Goal: Transaction & Acquisition: Purchase product/service

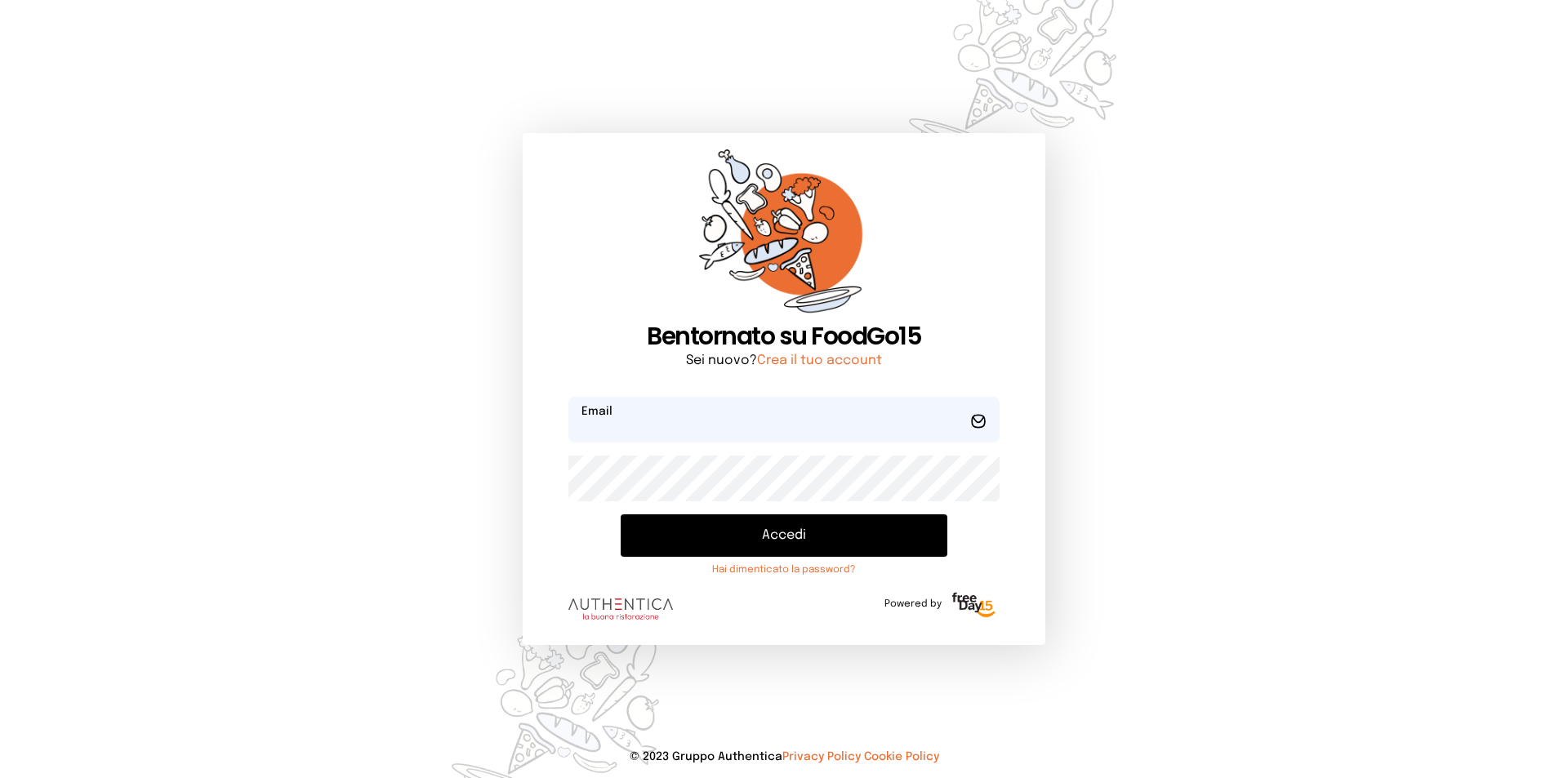
type input "**********"
click at [800, 520] on button "Accedi" at bounding box center [784, 535] width 327 height 42
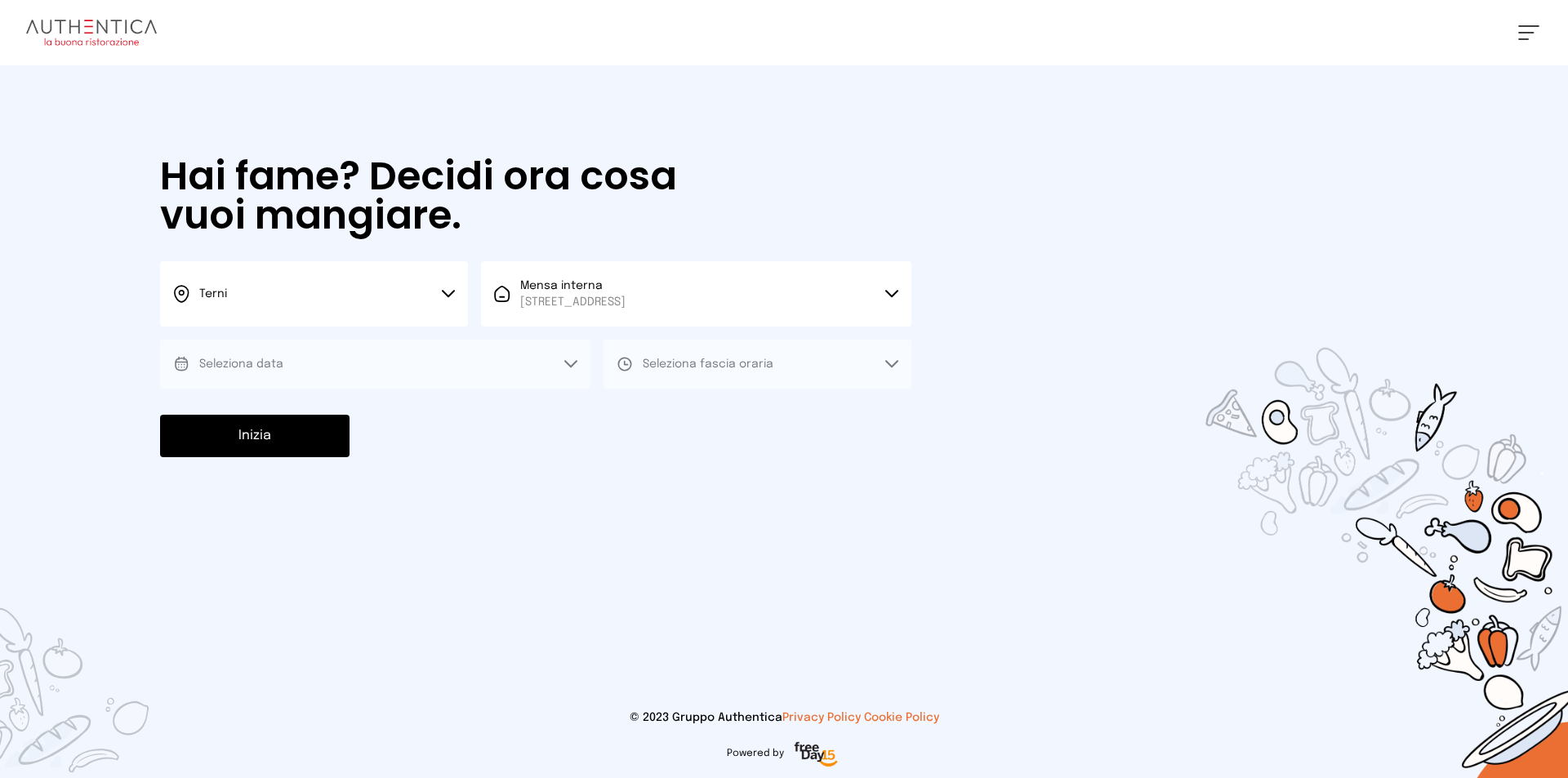
click at [259, 355] on button "Seleziona data" at bounding box center [374, 364] width 430 height 49
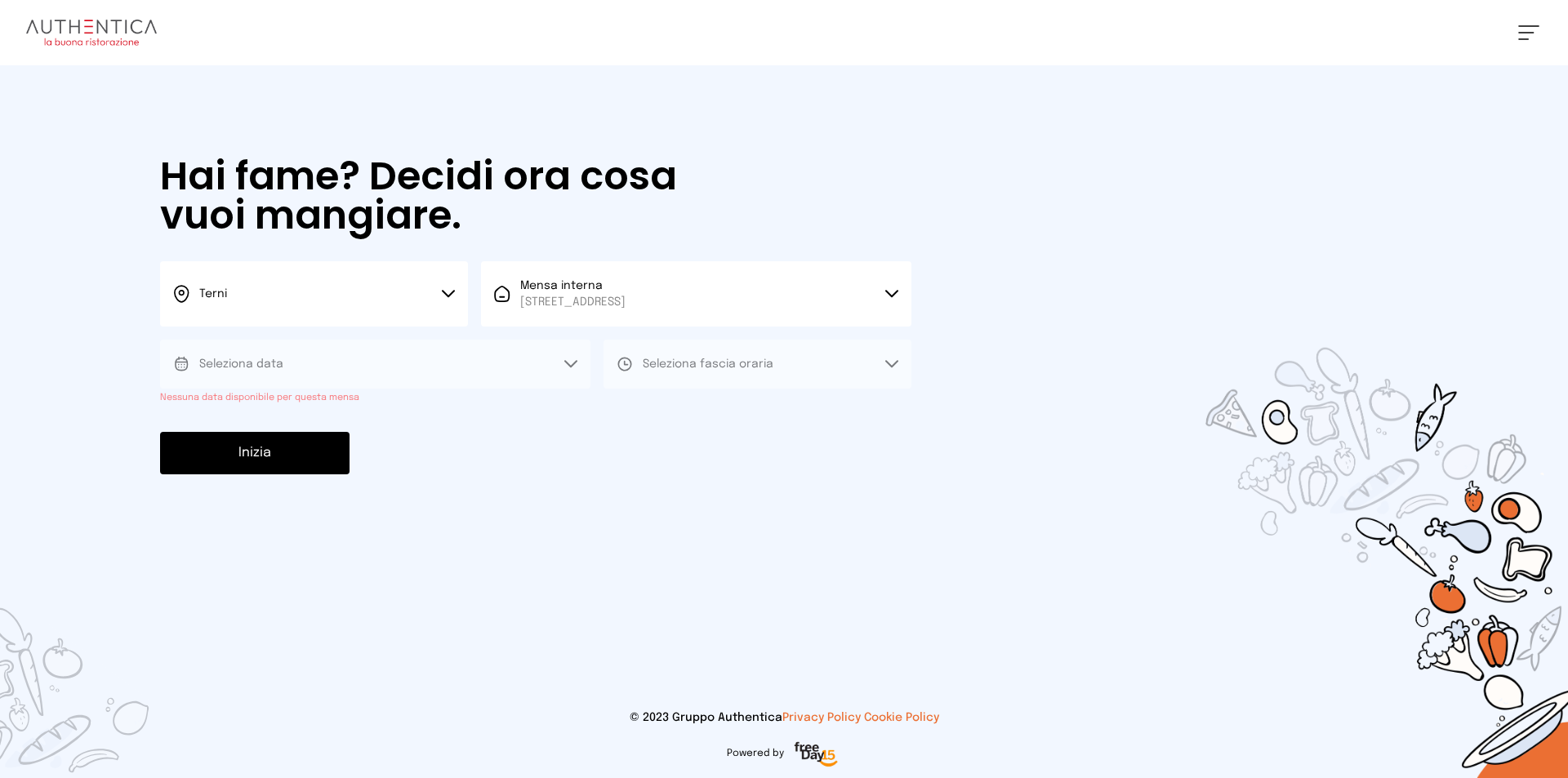
click at [396, 363] on button "Seleziona data" at bounding box center [374, 364] width 430 height 49
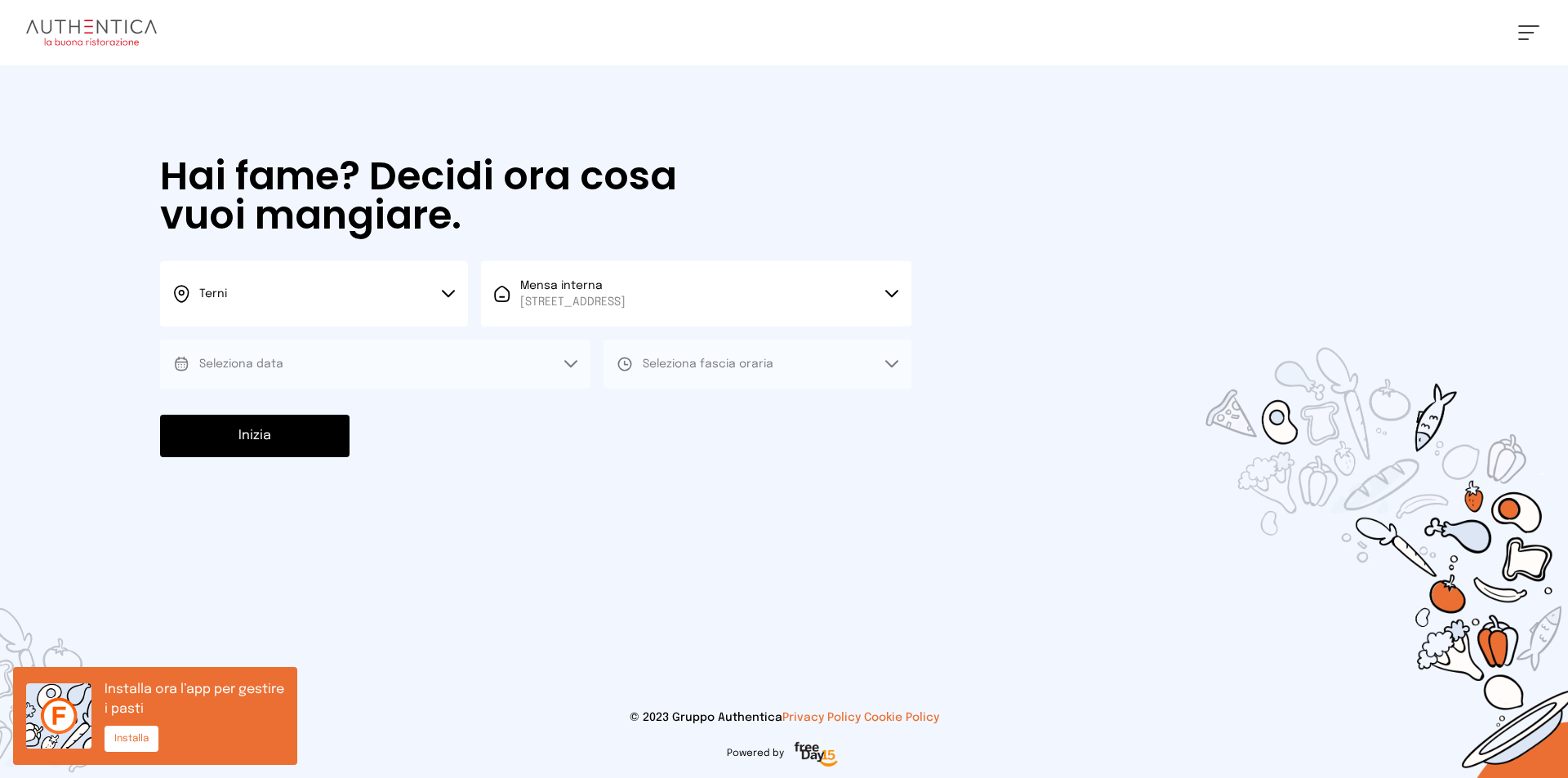
click at [567, 366] on icon at bounding box center [571, 363] width 13 height 8
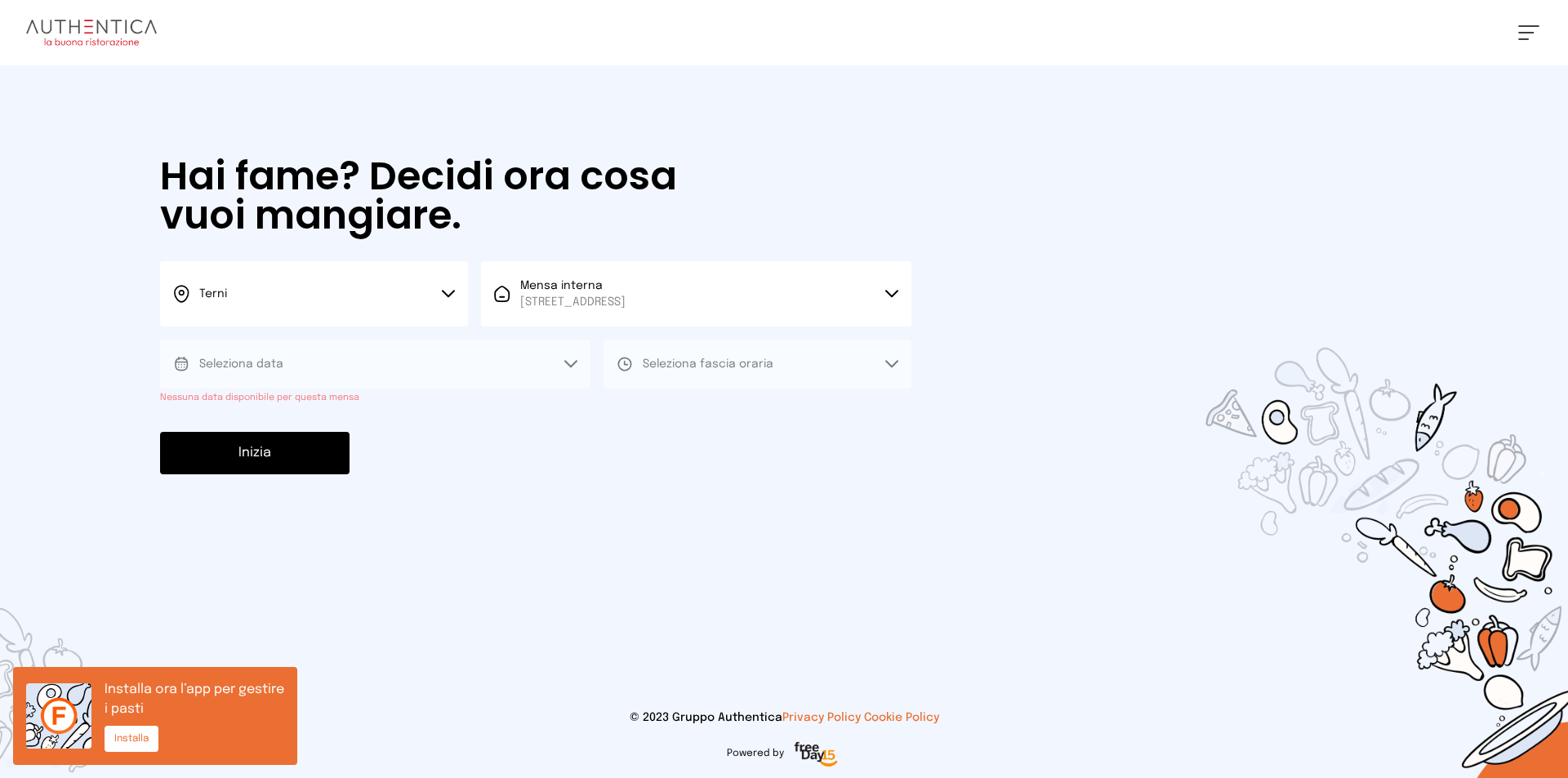
click at [567, 366] on icon at bounding box center [571, 363] width 13 height 8
click at [574, 364] on icon at bounding box center [571, 363] width 12 height 5
click at [347, 359] on button "Seleziona data" at bounding box center [374, 364] width 430 height 49
click at [174, 359] on icon at bounding box center [182, 363] width 16 height 16
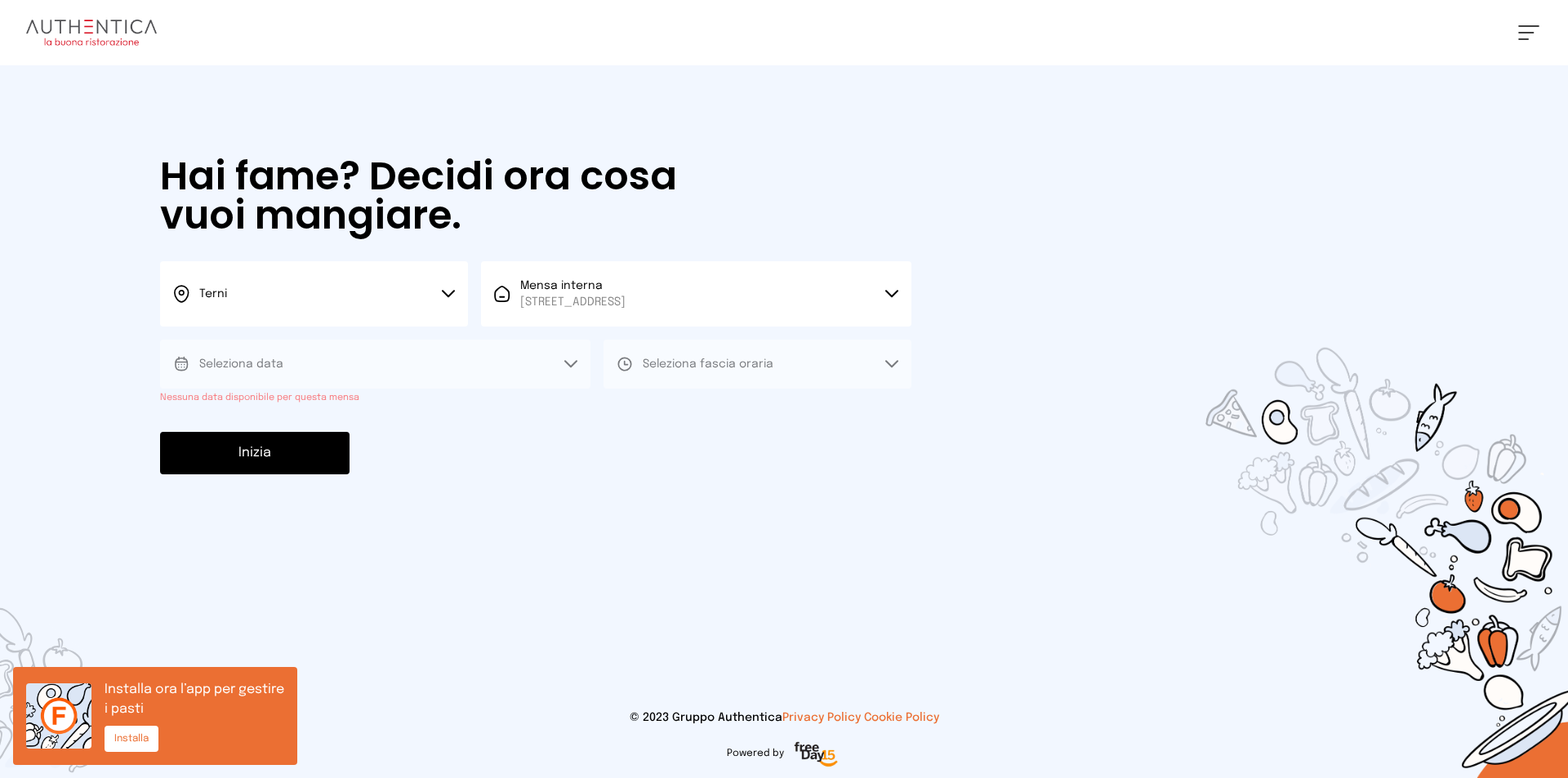
drag, startPoint x: 217, startPoint y: 351, endPoint x: 262, endPoint y: 341, distance: 46.1
click at [218, 351] on button "Seleziona data" at bounding box center [374, 364] width 430 height 49
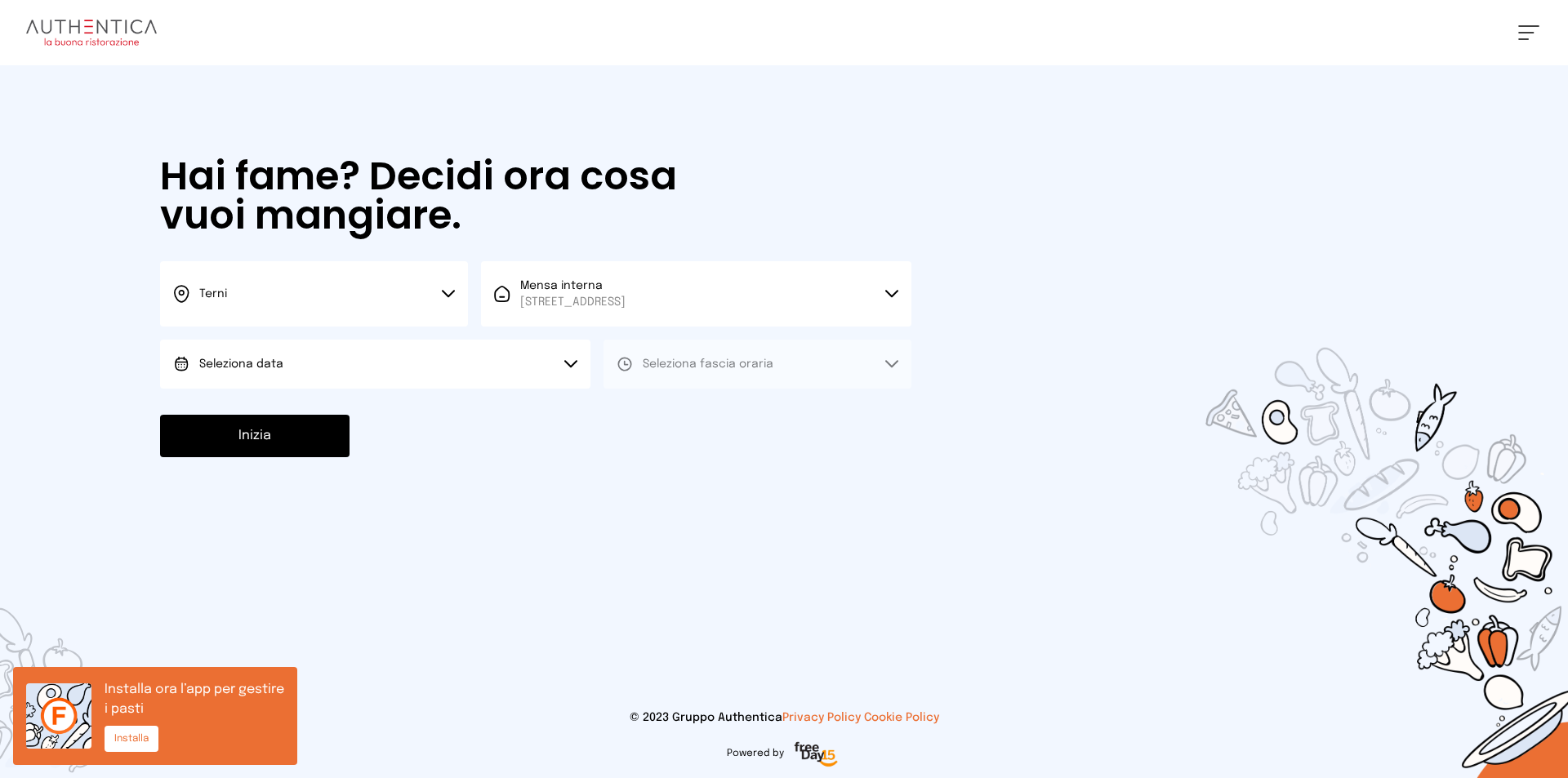
click at [587, 357] on button "Seleziona data" at bounding box center [374, 364] width 430 height 49
click at [315, 410] on li "[DATE], [DATE]" at bounding box center [374, 410] width 430 height 42
click at [718, 362] on span "Seleziona fascia oraria" at bounding box center [708, 364] width 131 height 12
click at [691, 407] on li "Pranzo" at bounding box center [757, 410] width 308 height 42
click at [289, 440] on button "Inizia" at bounding box center [254, 436] width 189 height 42
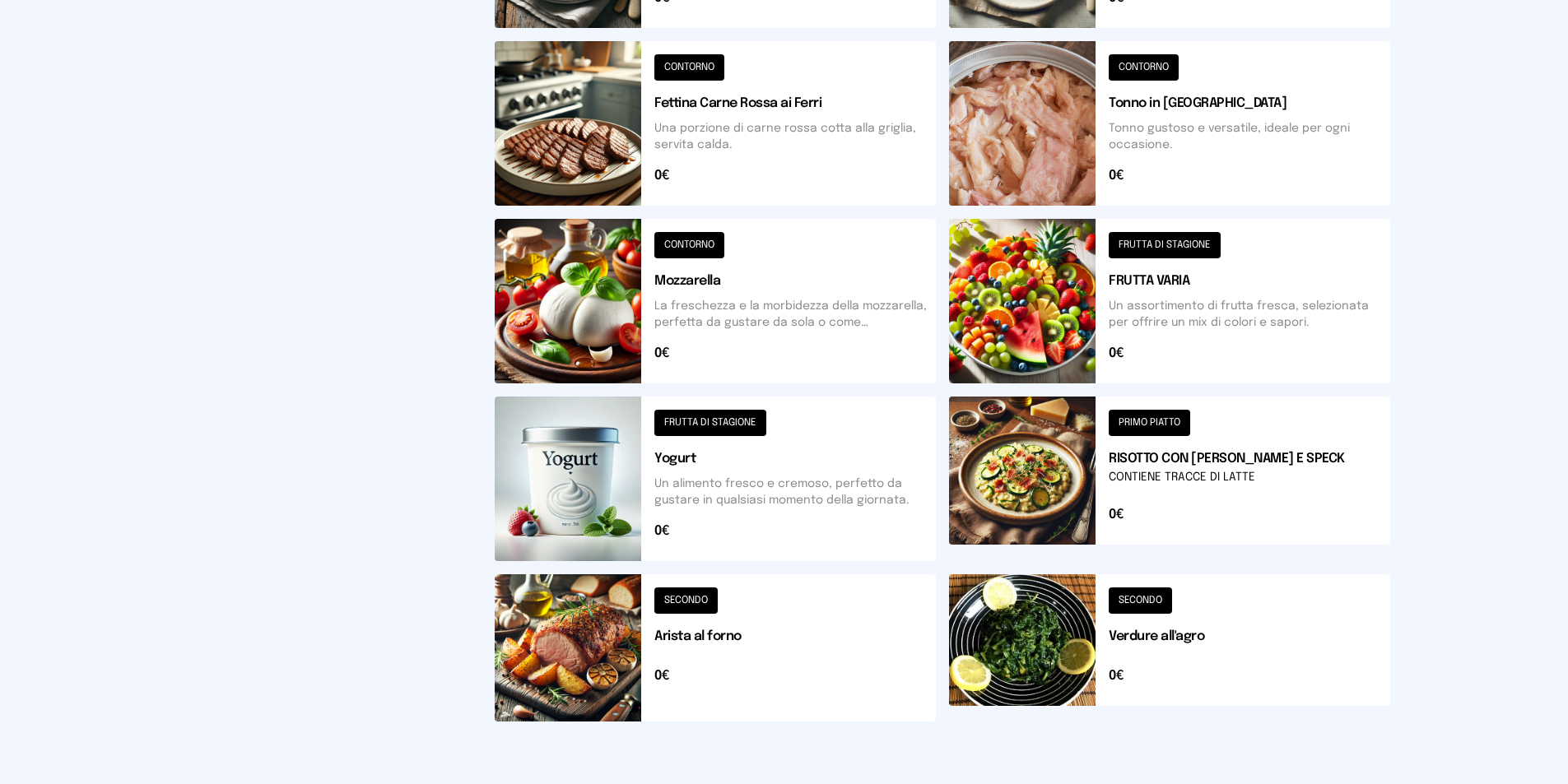
scroll to position [561, 0]
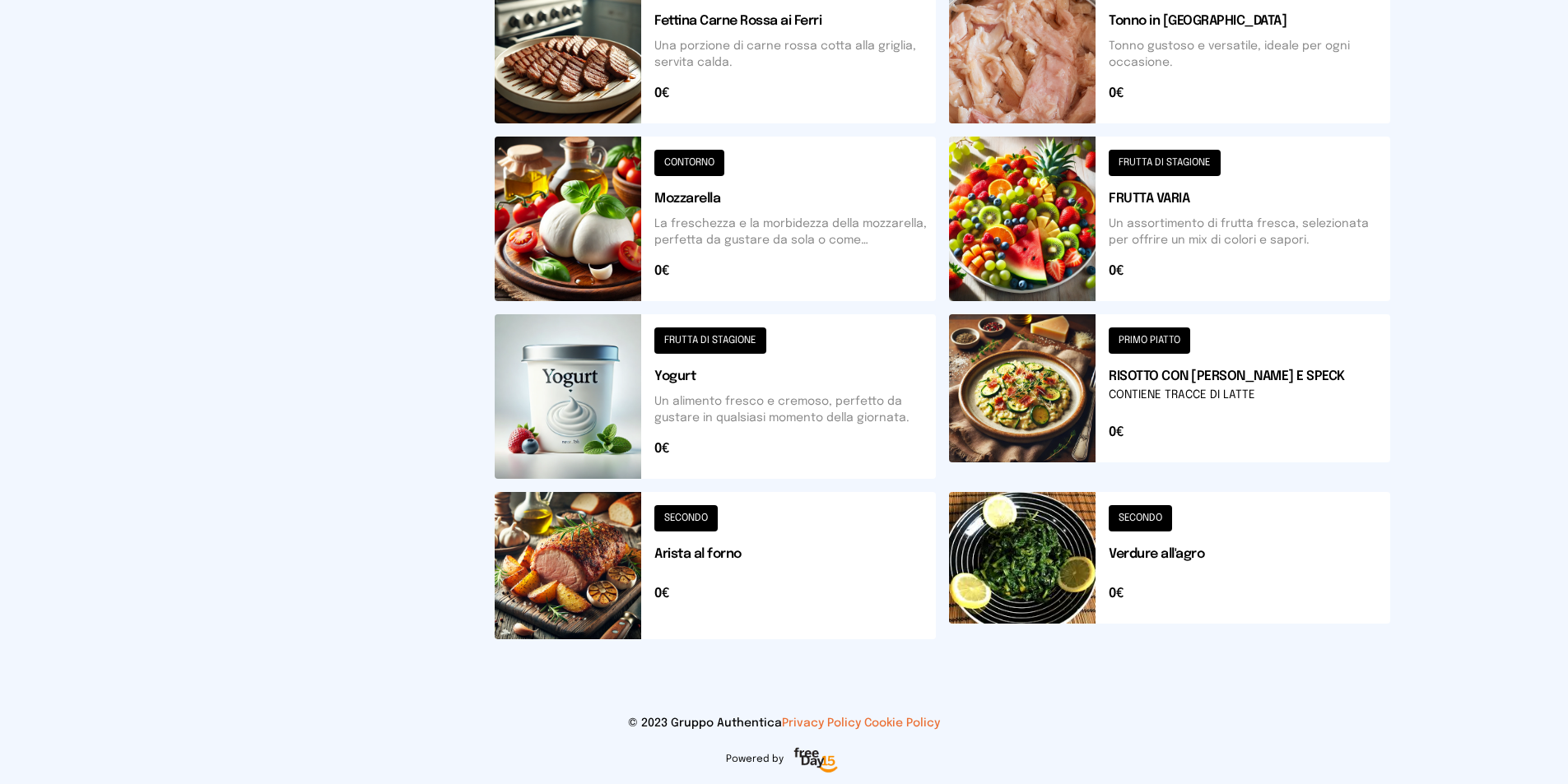
click at [1168, 566] on button at bounding box center [1169, 566] width 441 height 147
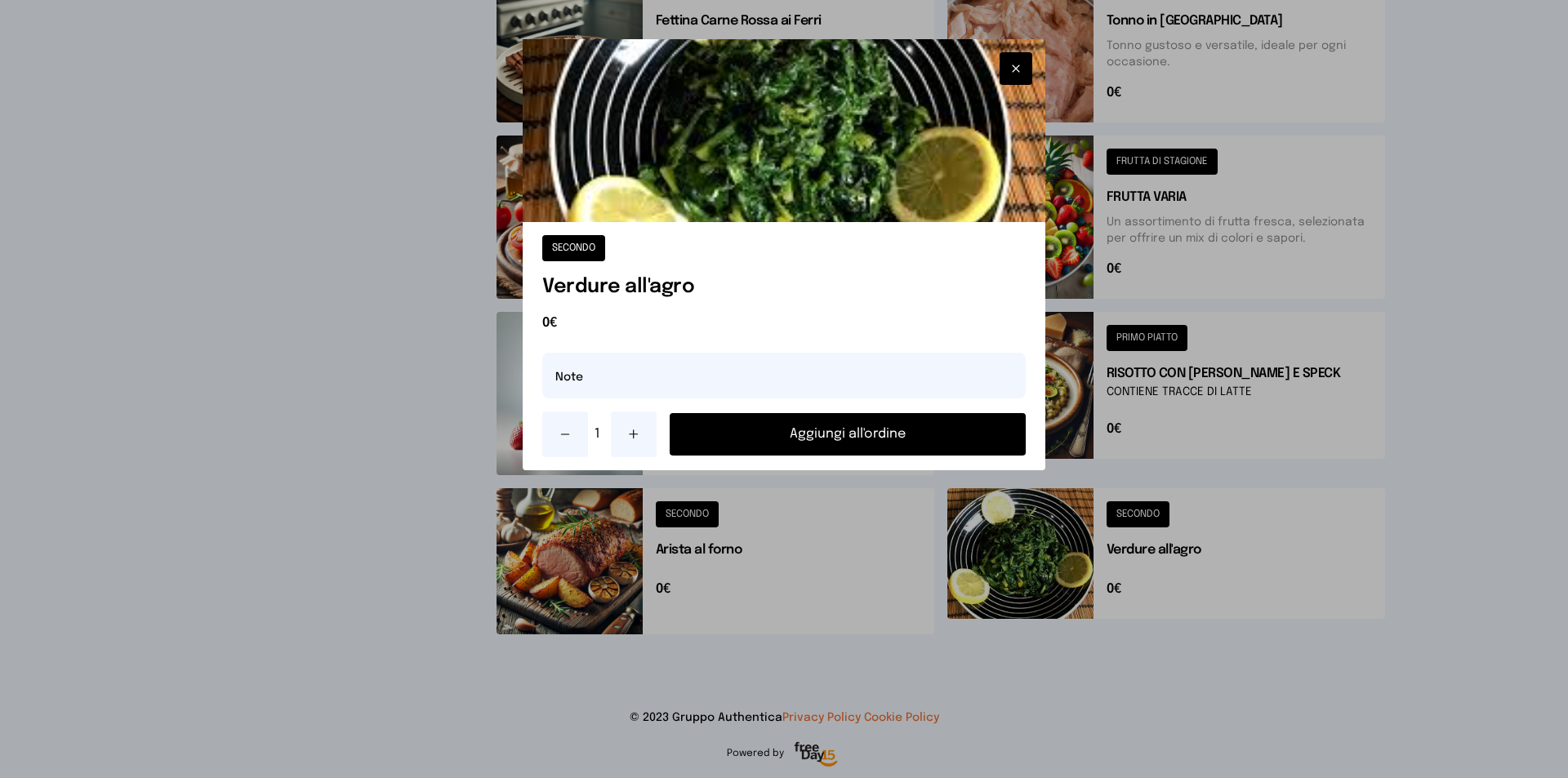
click at [793, 436] on button "Aggiungi all'ordine" at bounding box center [847, 434] width 356 height 42
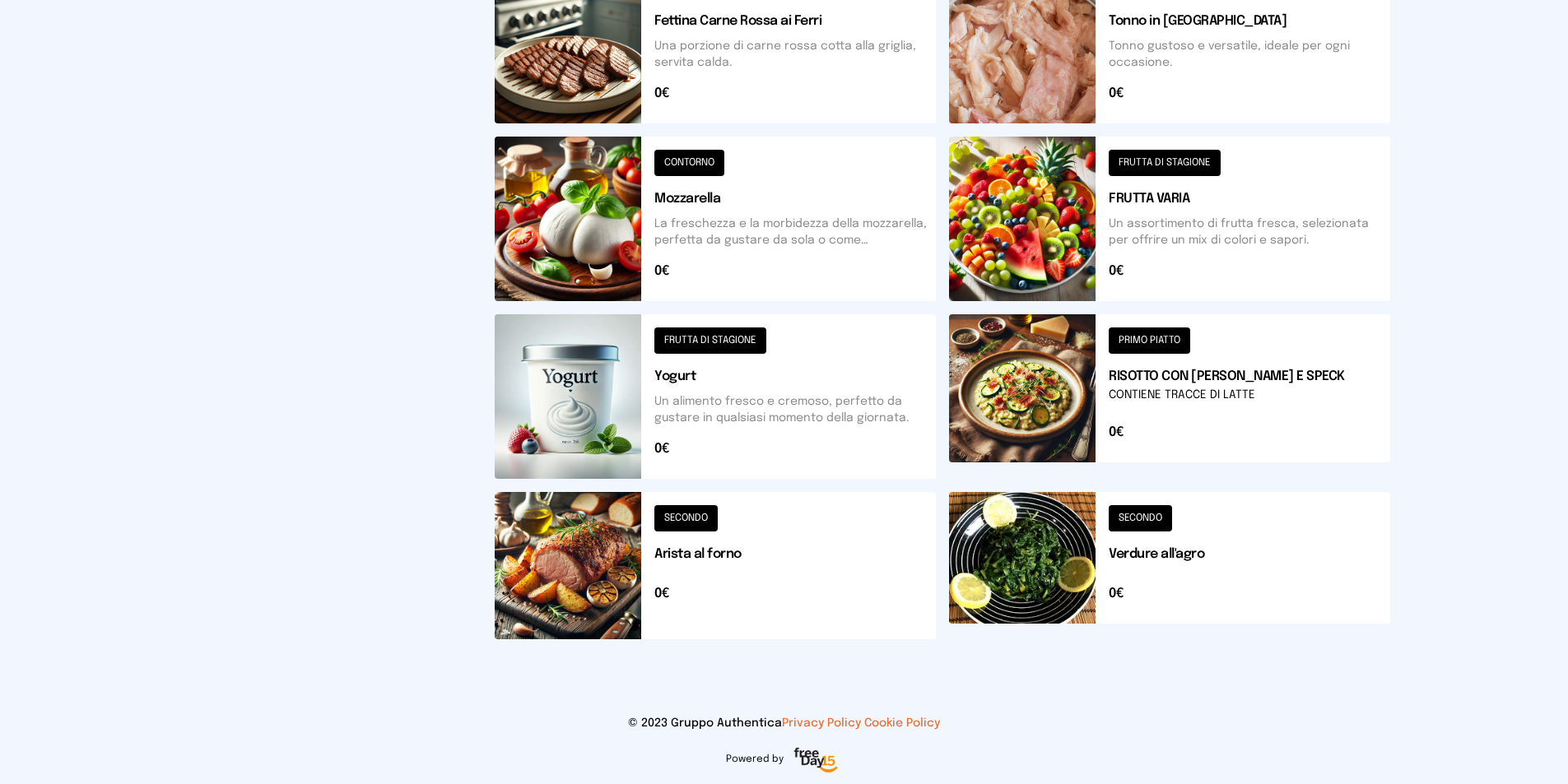
scroll to position [478, 0]
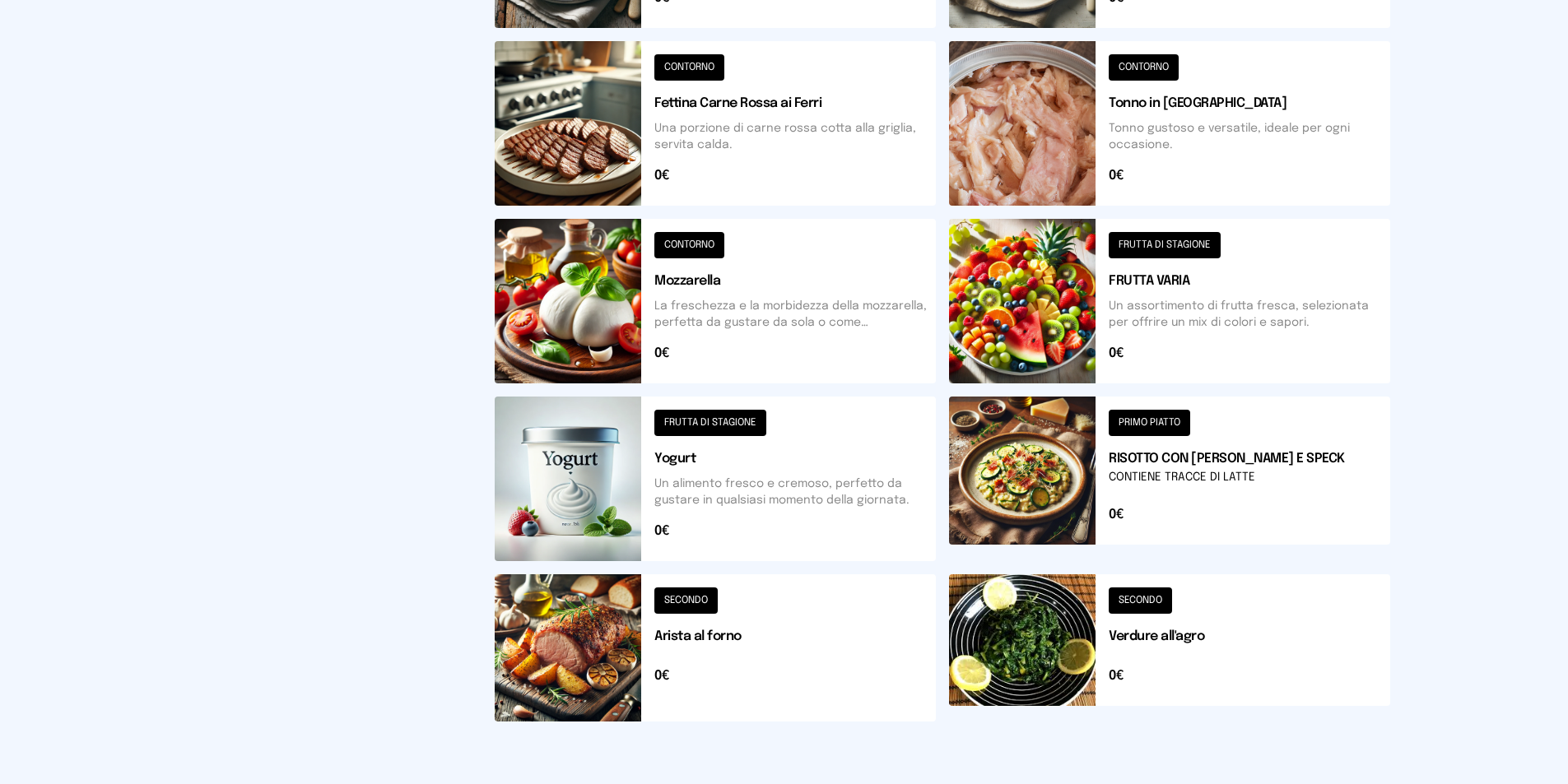
click at [1209, 486] on button at bounding box center [1169, 478] width 441 height 165
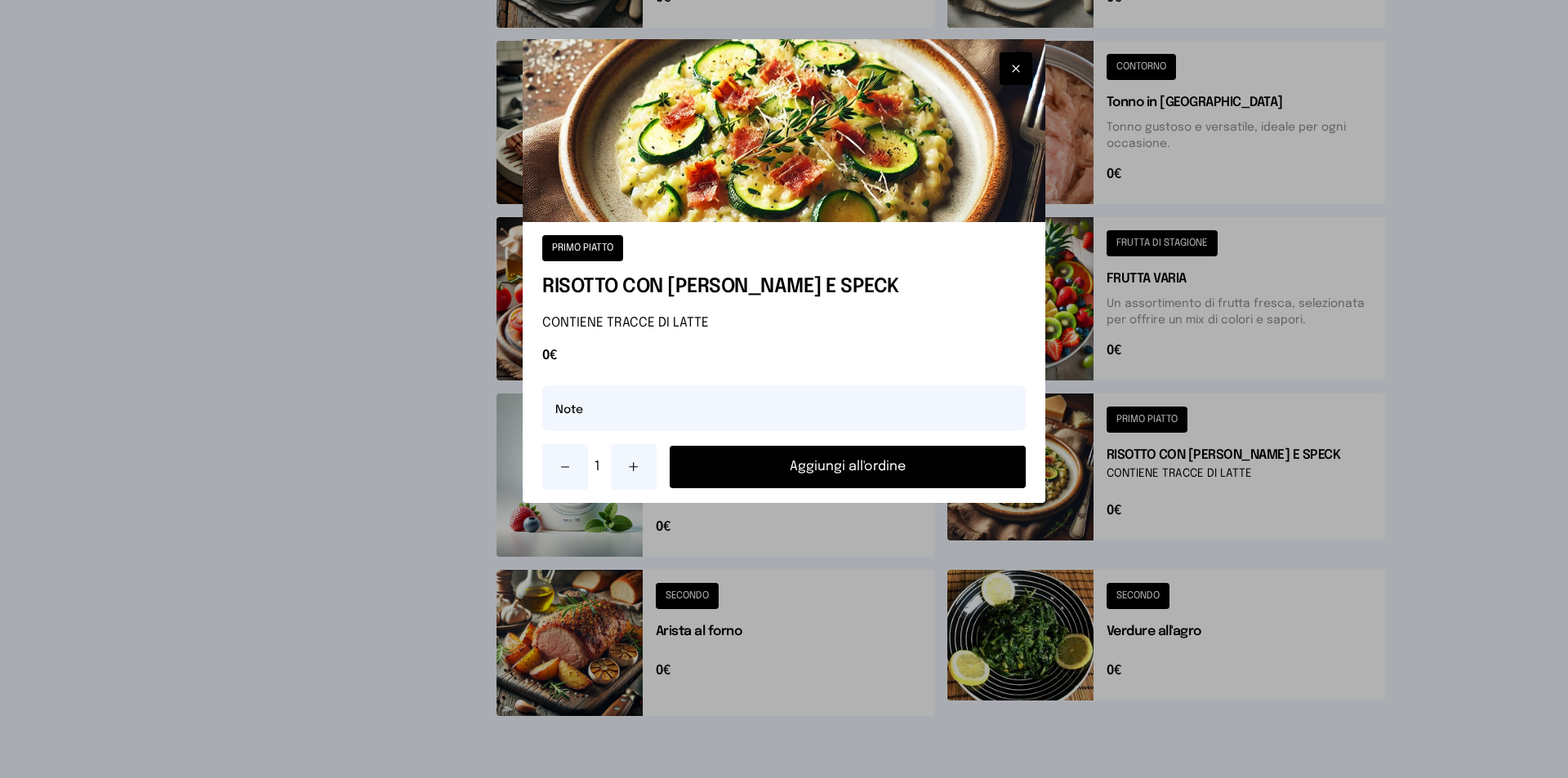
click at [831, 466] on button "Aggiungi all'ordine" at bounding box center [847, 467] width 356 height 42
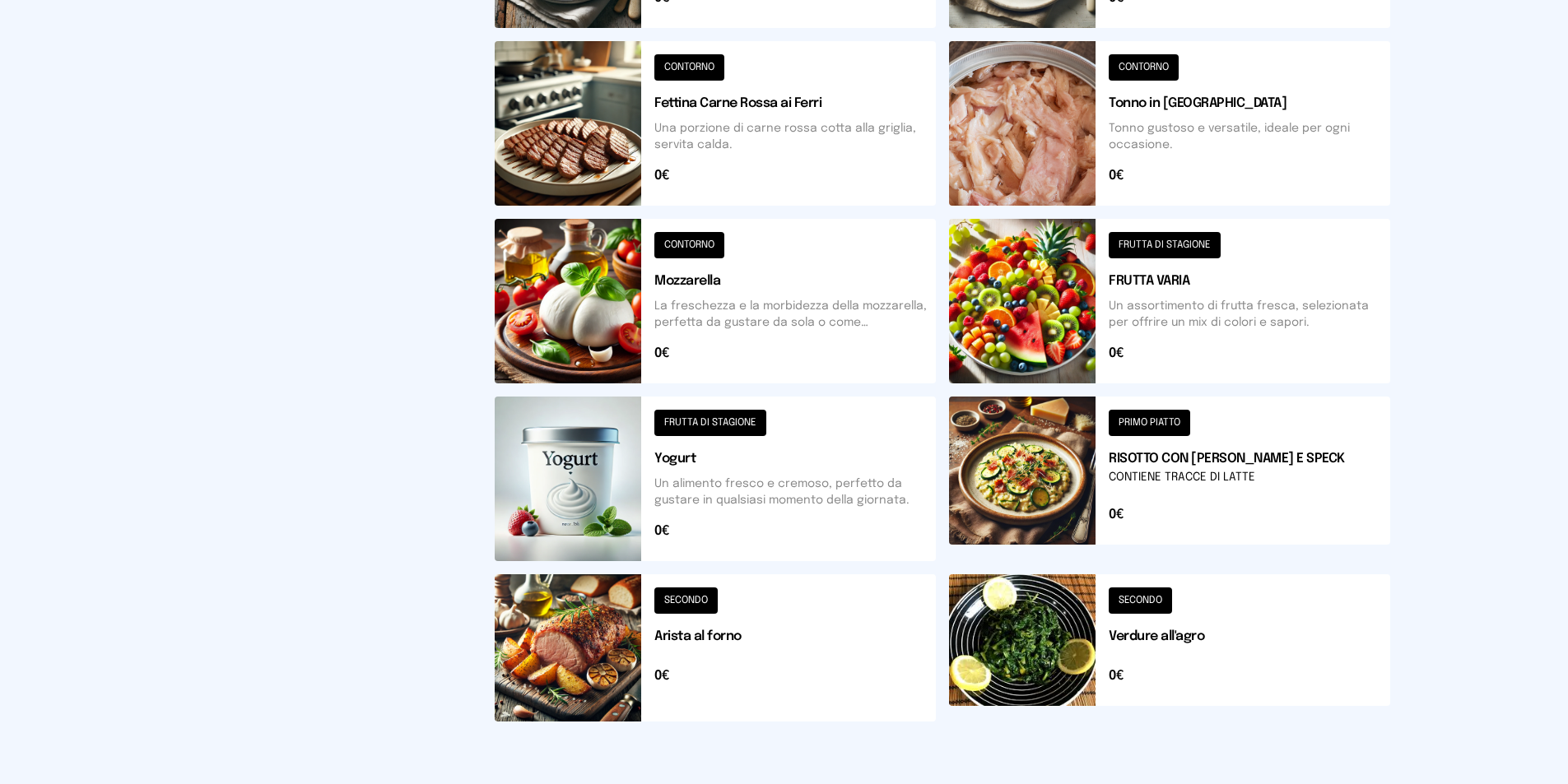
click at [714, 639] on button at bounding box center [714, 648] width 441 height 147
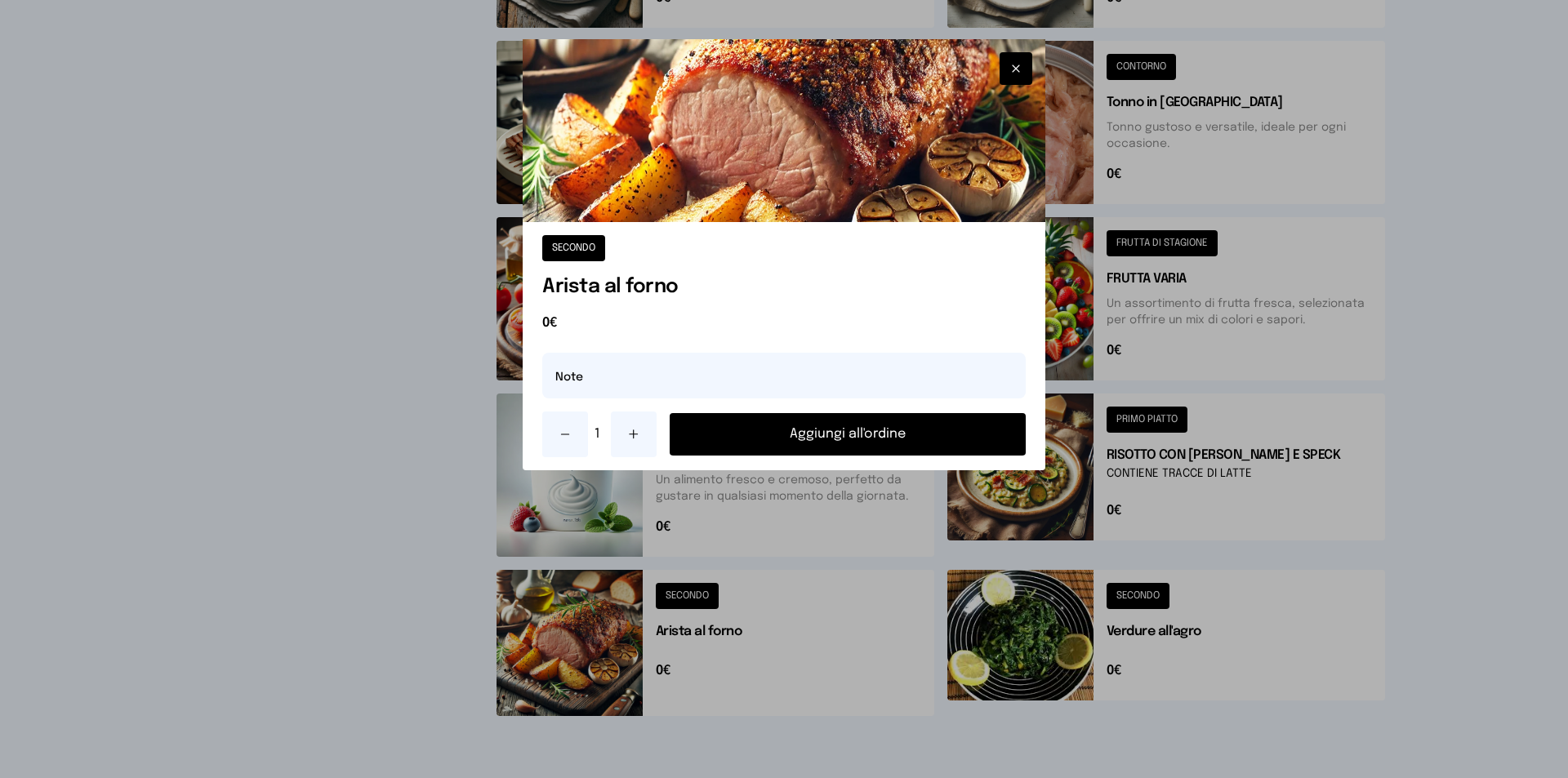
click at [894, 435] on button "Aggiungi all'ordine" at bounding box center [847, 434] width 356 height 42
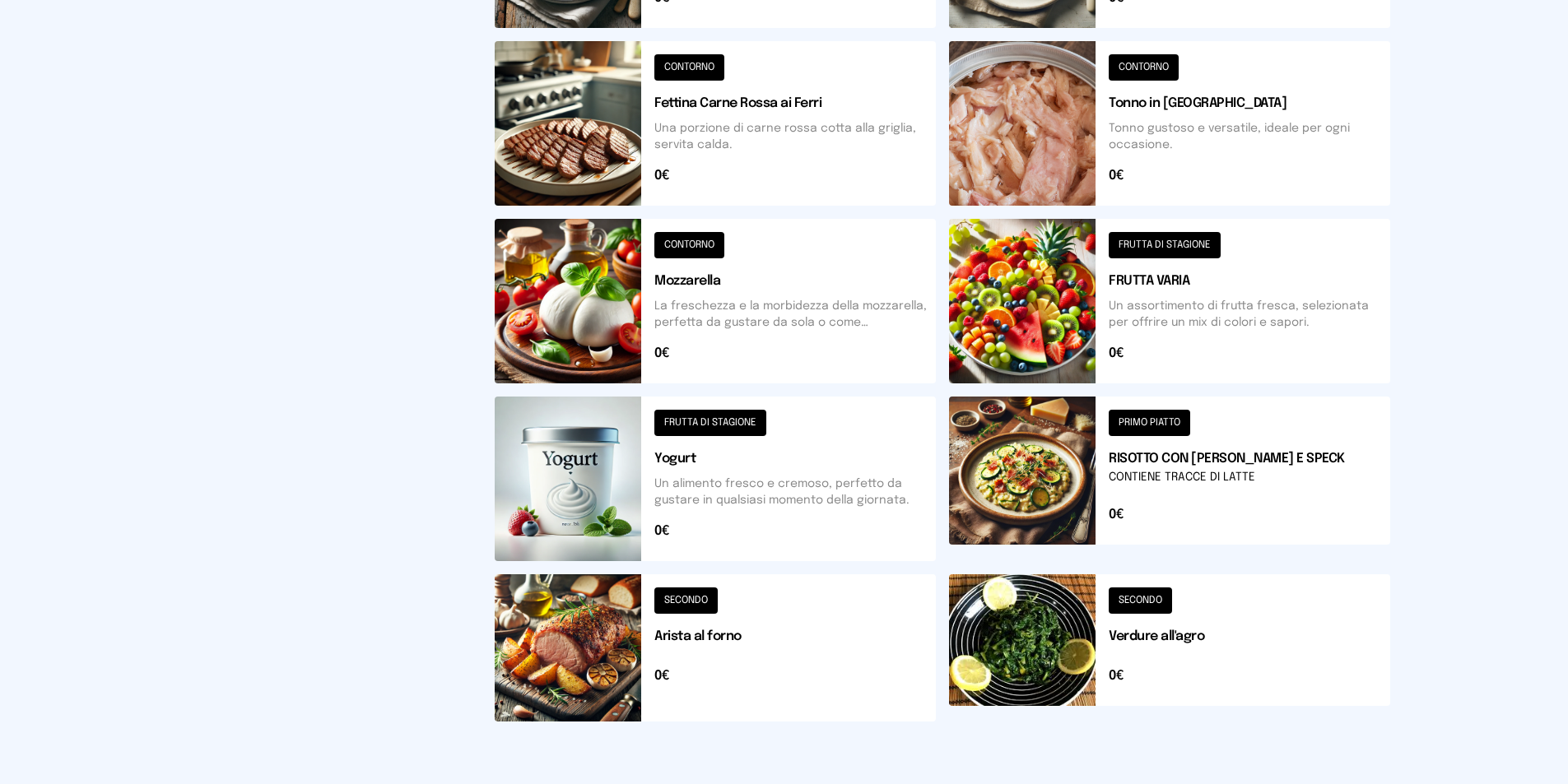
click at [1220, 317] on button at bounding box center [1169, 301] width 441 height 165
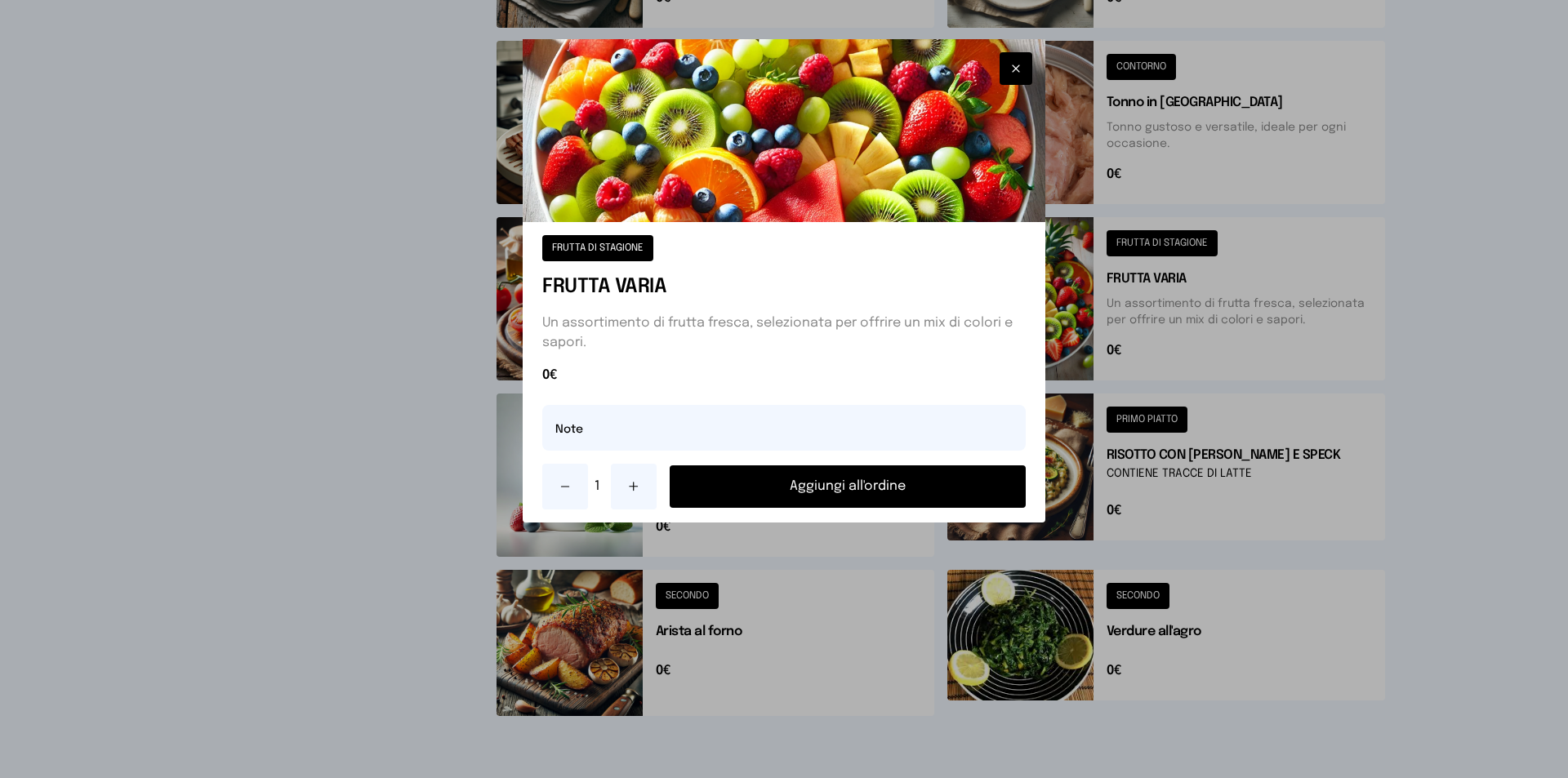
click at [910, 484] on button "Aggiungi all'ordine" at bounding box center [847, 487] width 356 height 42
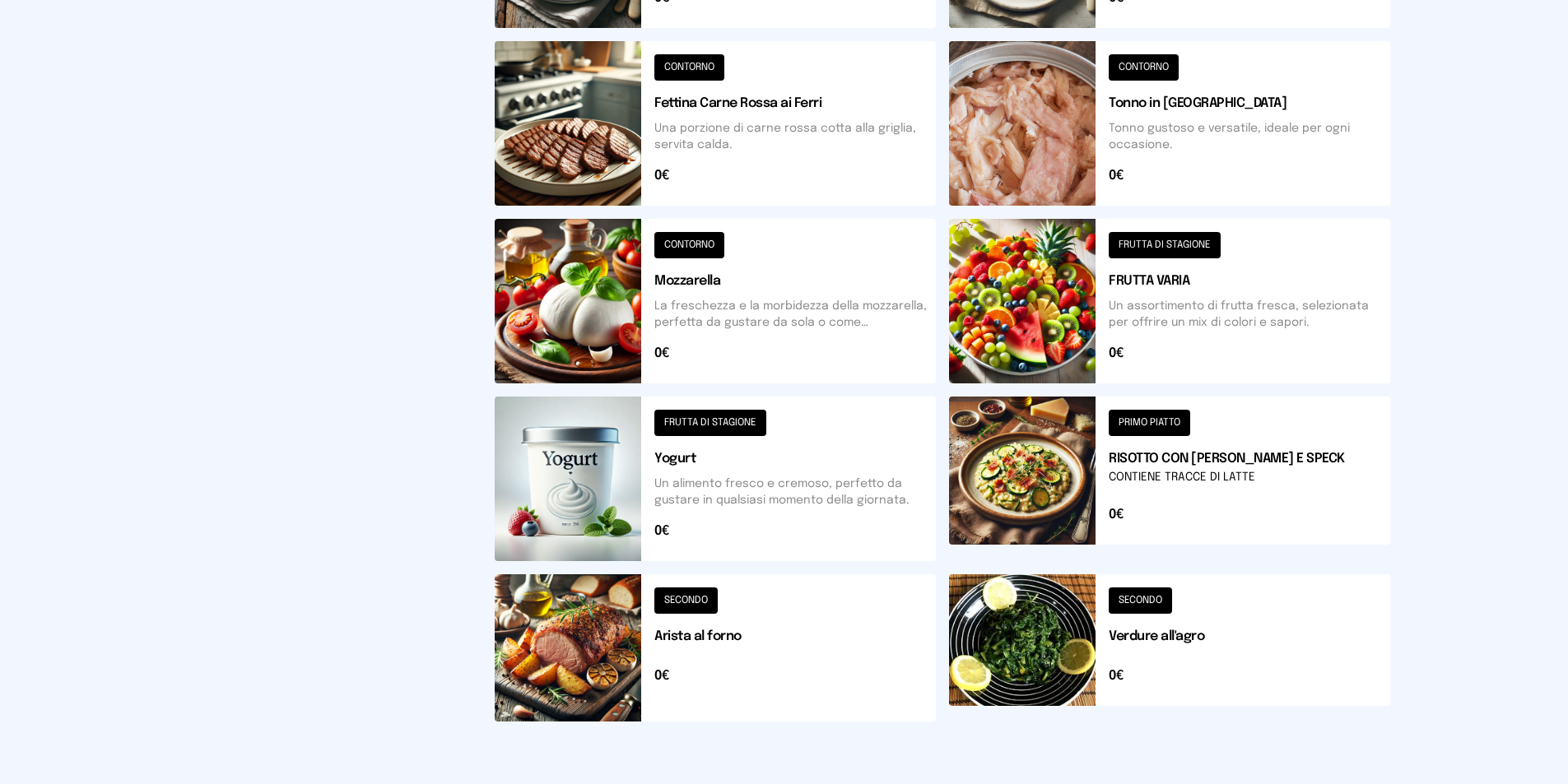
scroll to position [0, 0]
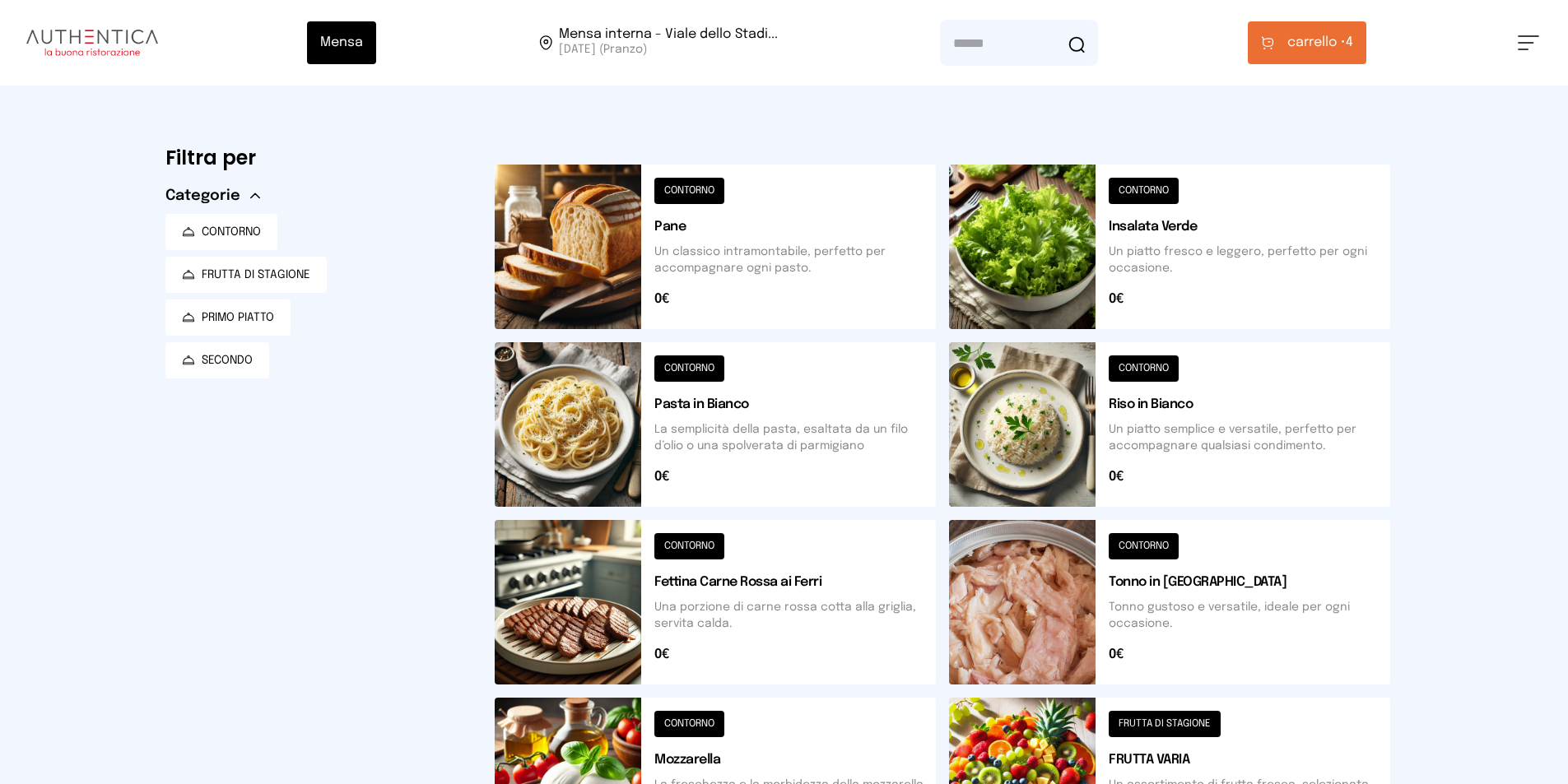
click at [1294, 40] on span "carrello •" at bounding box center [1316, 42] width 58 height 19
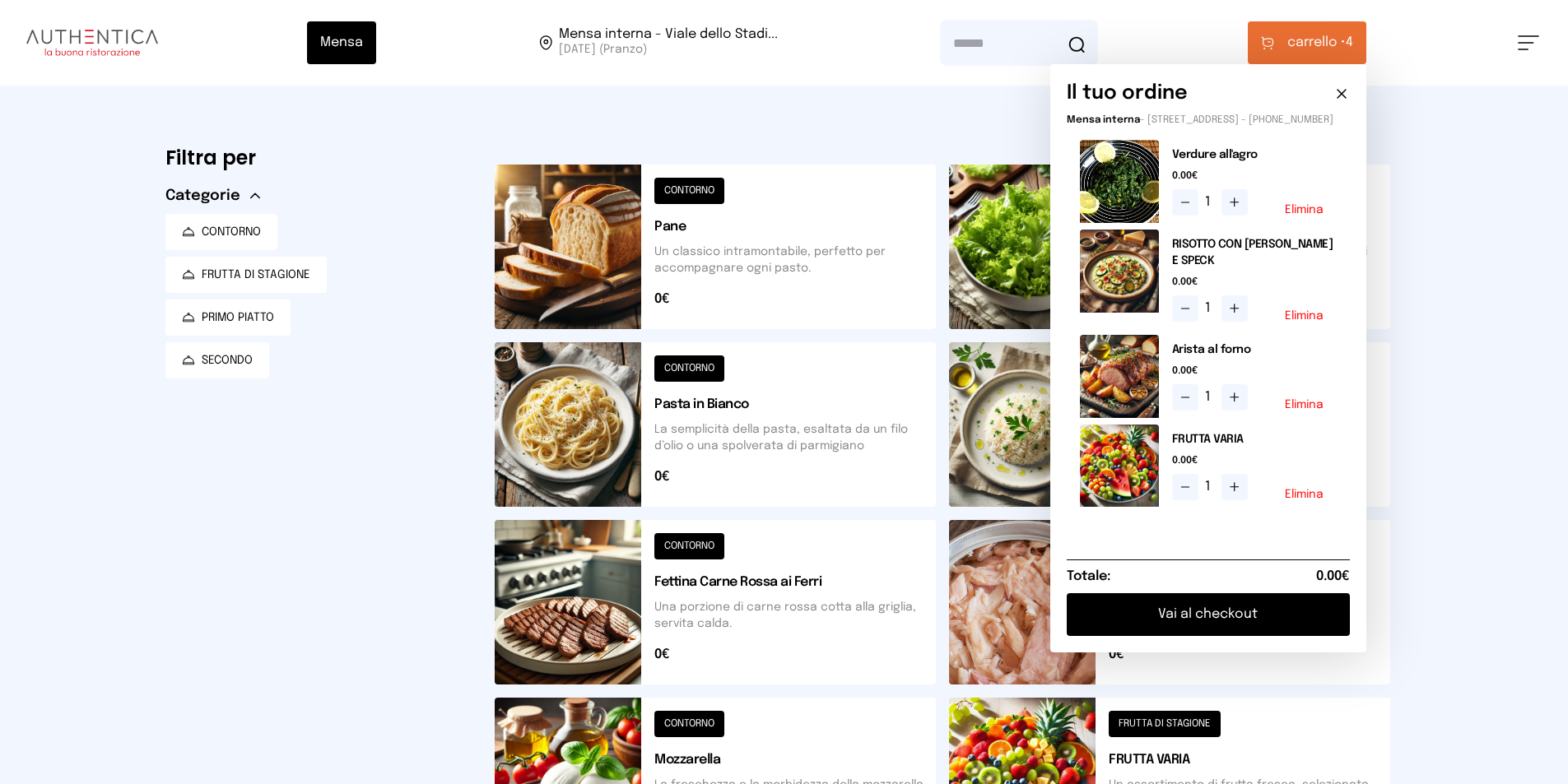
drag, startPoint x: 1293, startPoint y: 86, endPoint x: 948, endPoint y: 118, distance: 346.5
click at [946, 117] on div "Mensa Mensa interna - Viale dello Stadi... [DATE] ([GEOGRAPHIC_DATA]) [GEOGRAPH…" at bounding box center [784, 673] width 1568 height 1345
click at [1281, 110] on div "Il tuo ordine Mensa interna - [STREET_ADDRESS] - [PHONE_NUMBER] Verdure all'agr…" at bounding box center [1208, 358] width 316 height 588
click at [1202, 622] on button "Vai al checkout" at bounding box center [1209, 615] width 284 height 42
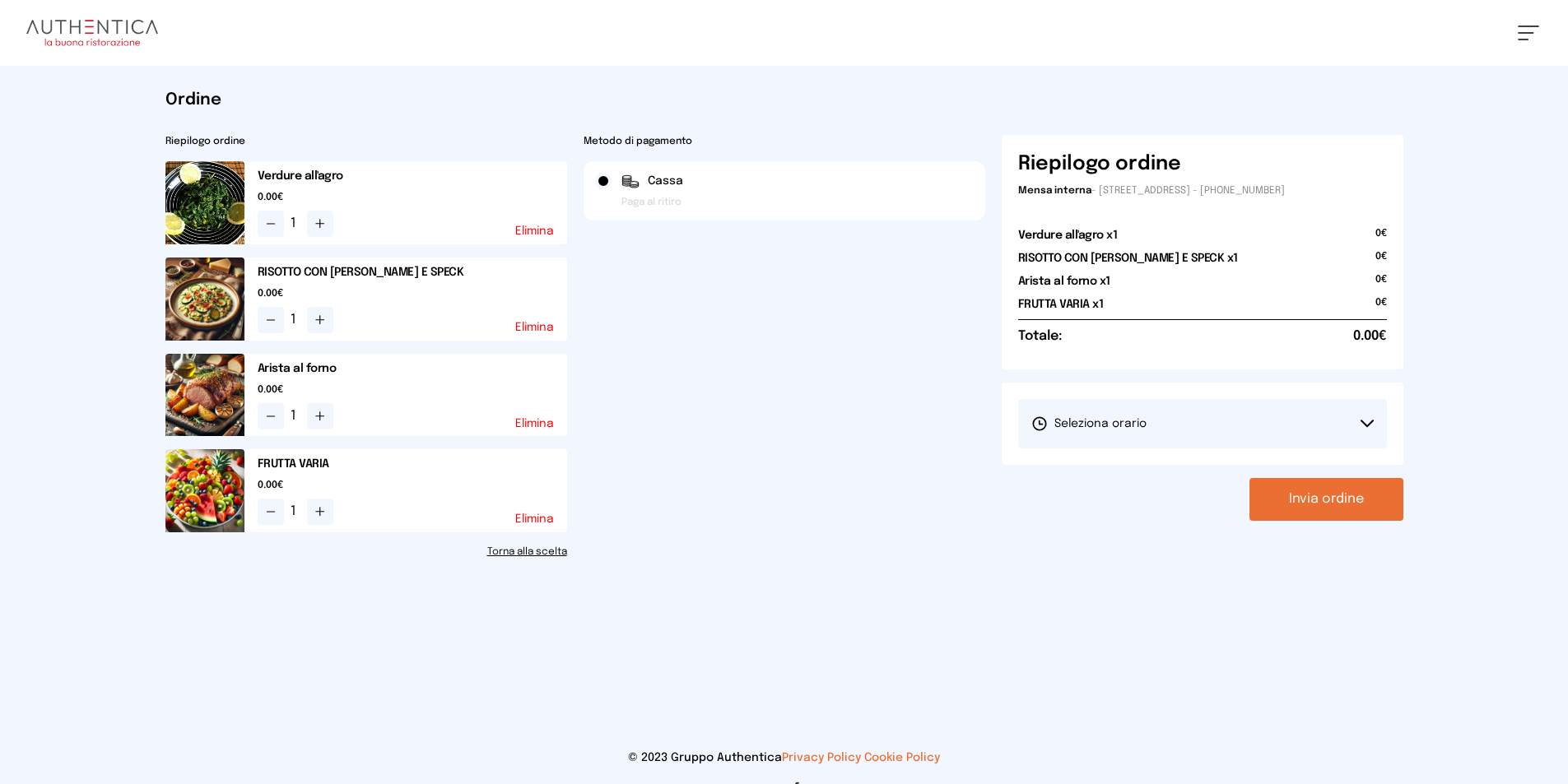
click at [1355, 505] on button "Invia ordine" at bounding box center [1326, 499] width 154 height 42
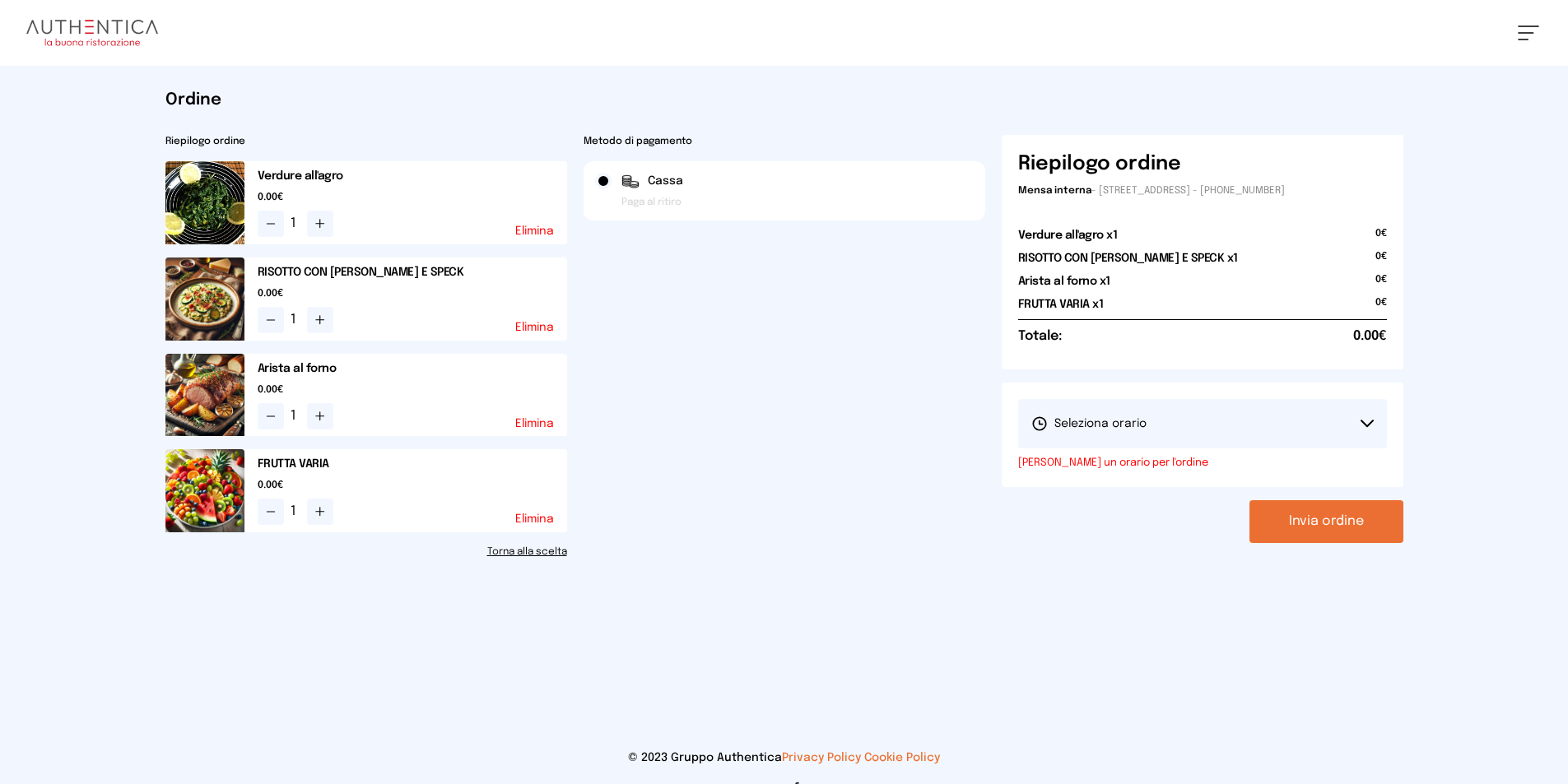
click at [1324, 417] on button "Seleziona orario" at bounding box center [1202, 424] width 369 height 50
click at [1148, 465] on span "1° Turno (13:00 - 15:00)" at bounding box center [1093, 470] width 124 height 17
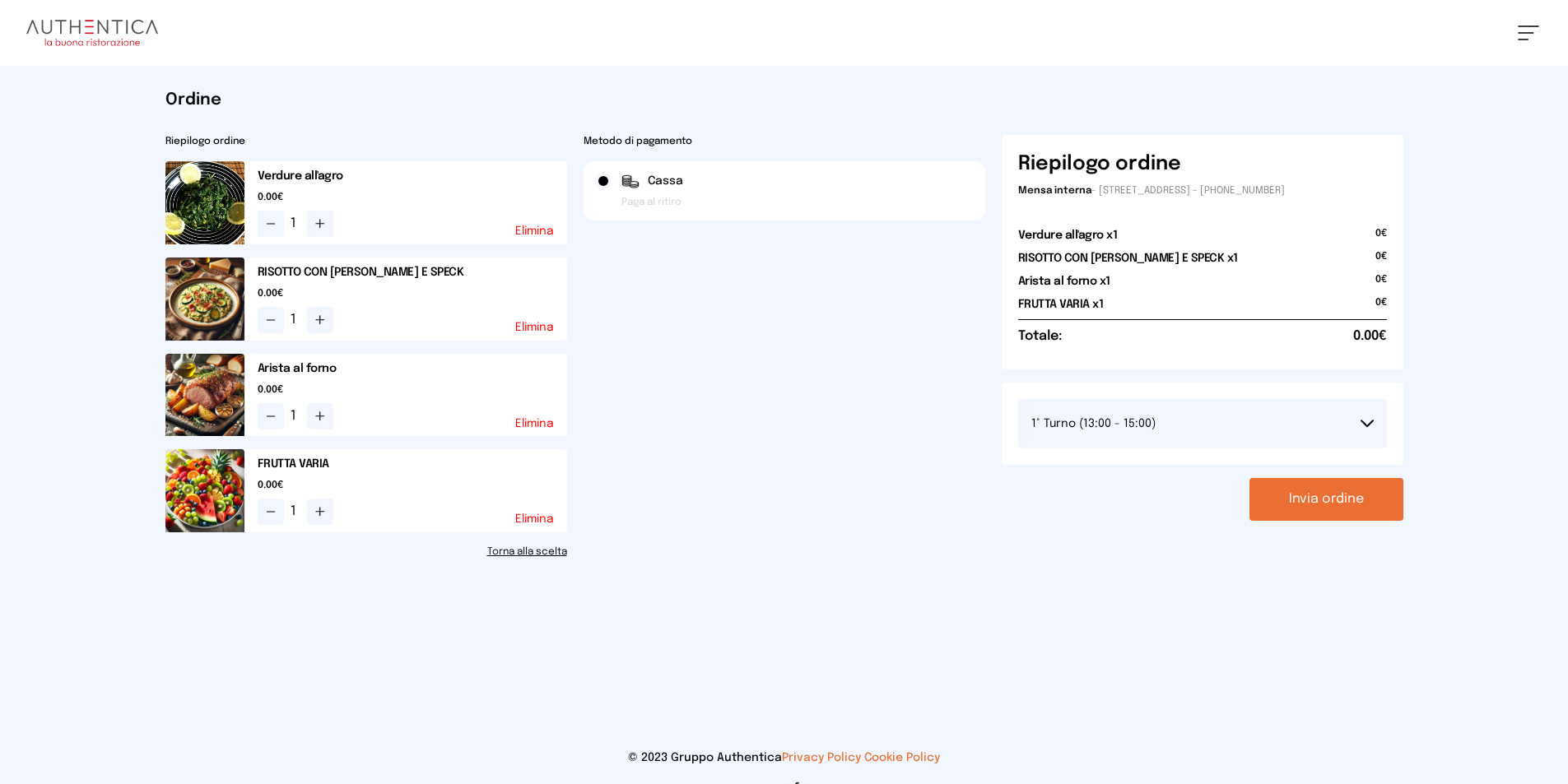
click at [1326, 503] on button "Invia ordine" at bounding box center [1326, 499] width 154 height 42
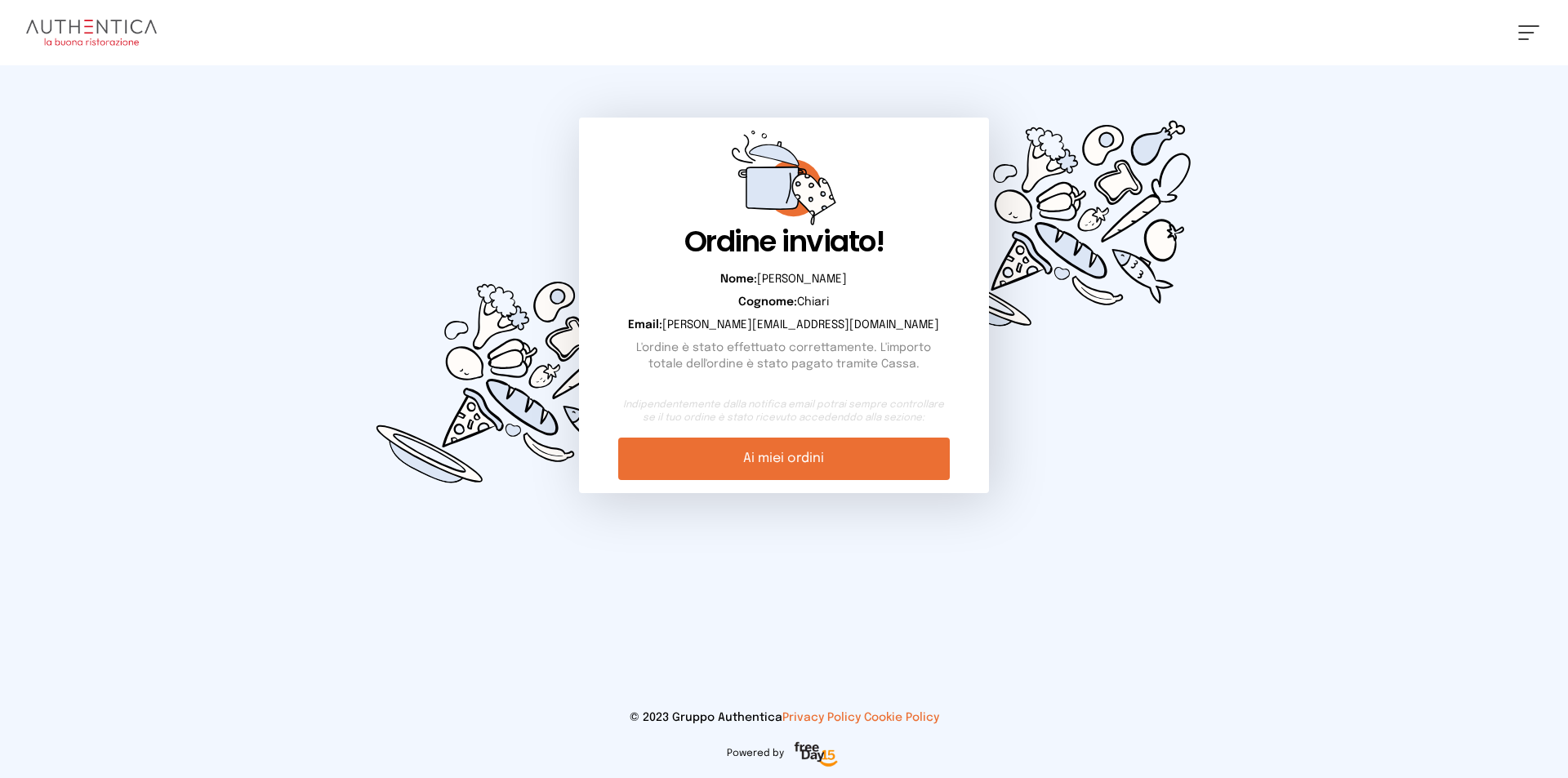
click at [814, 459] on link "Ai miei ordini" at bounding box center [784, 458] width 331 height 42
